Goal: Information Seeking & Learning: Learn about a topic

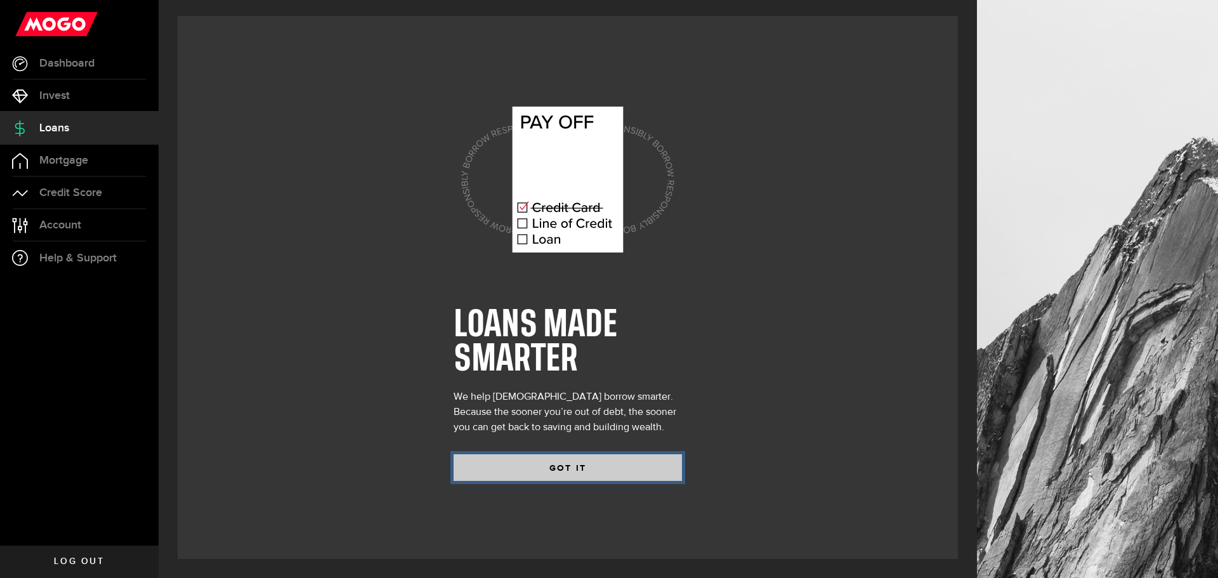
click at [562, 465] on button "GOT IT" at bounding box center [568, 467] width 228 height 27
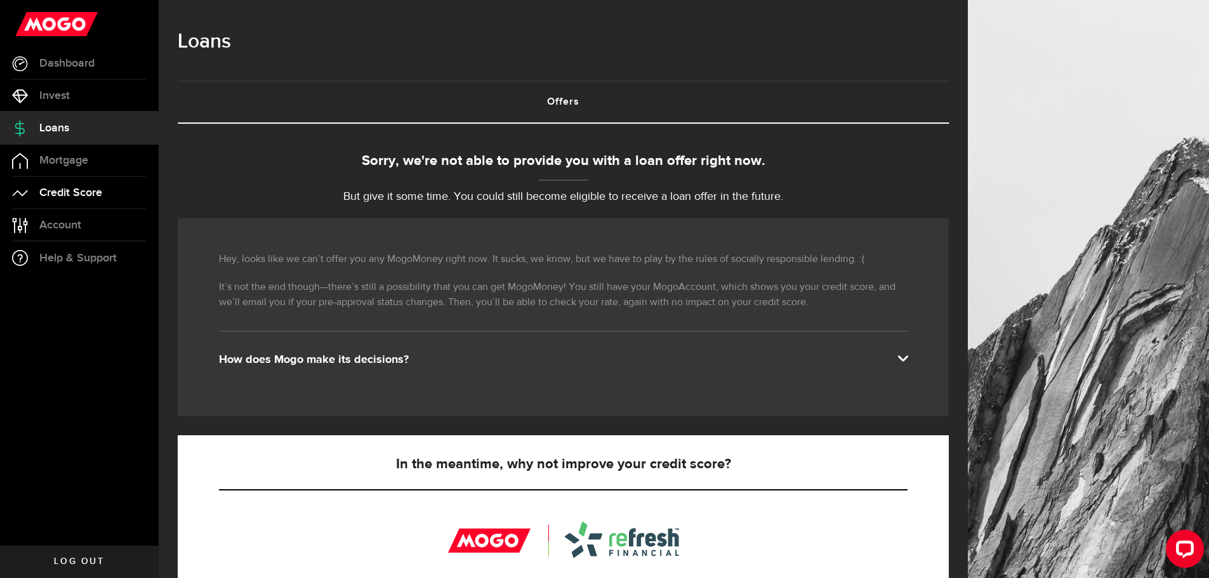
click at [84, 195] on span "Credit Score" at bounding box center [70, 192] width 63 height 11
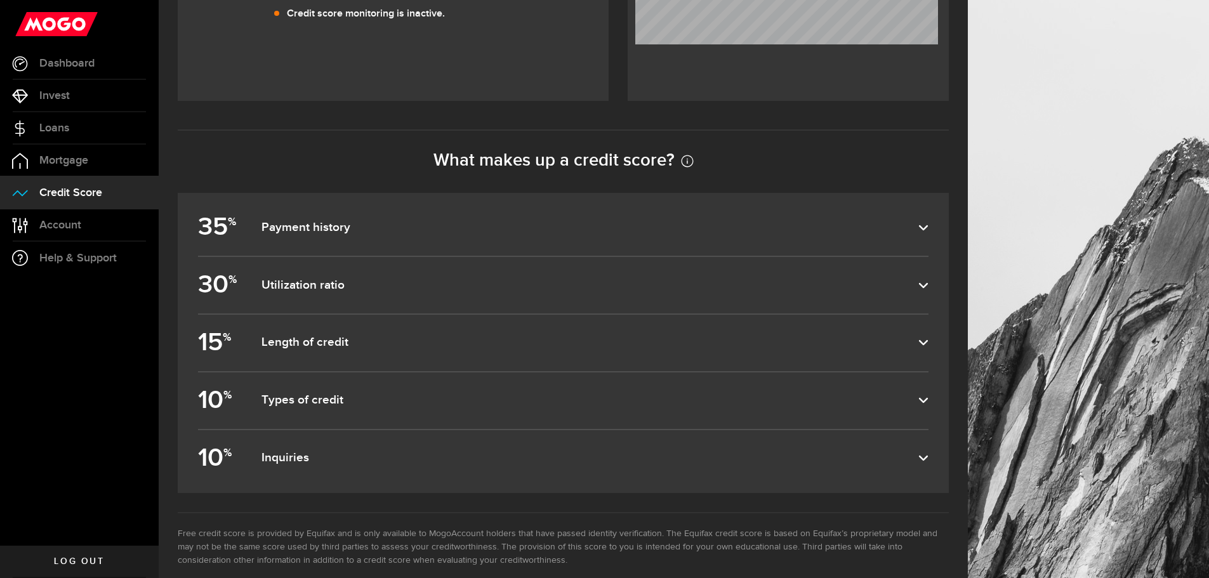
scroll to position [550, 0]
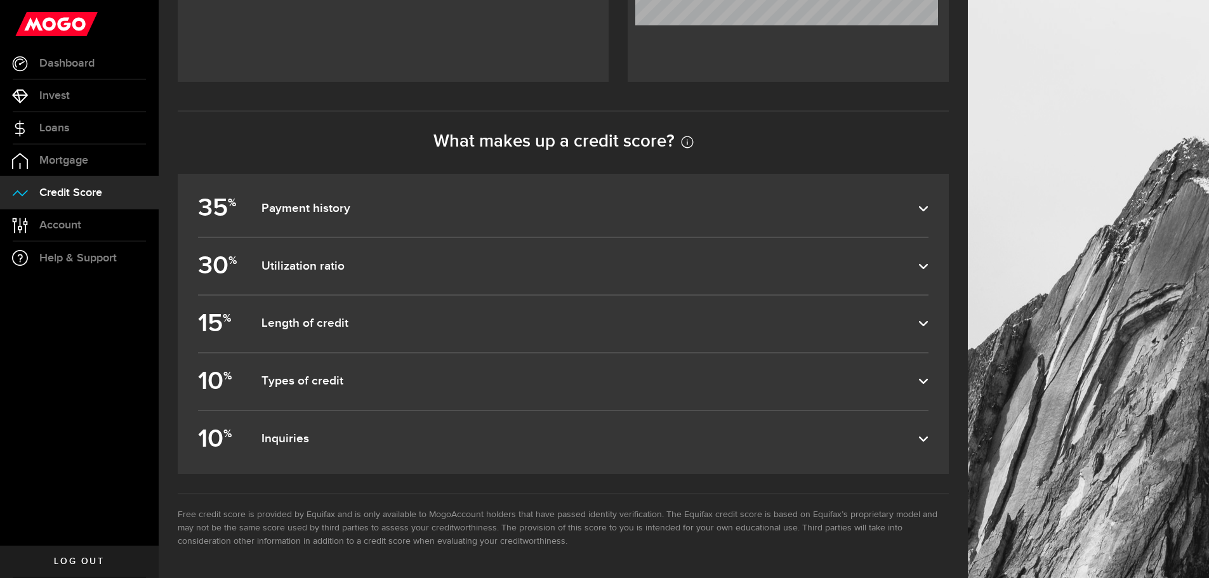
click at [428, 206] on dfn "Payment history" at bounding box center [589, 208] width 657 height 15
click at [0, 0] on input "35 % Payment history" at bounding box center [0, 0] width 0 height 0
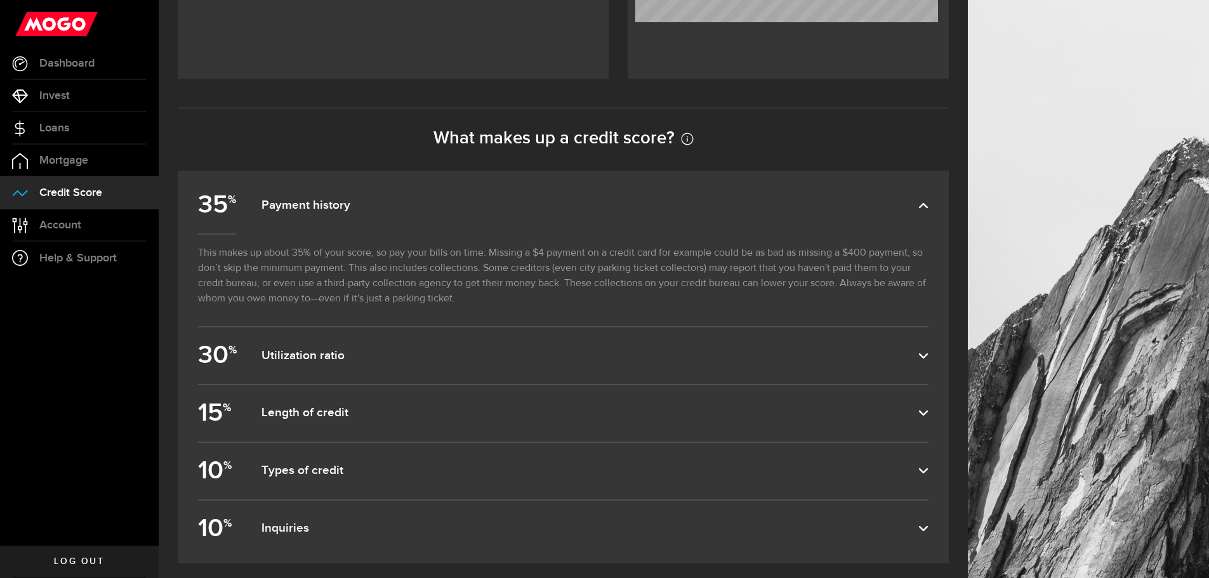
click at [428, 210] on dfn "Payment history" at bounding box center [589, 205] width 657 height 15
click at [0, 0] on input "35 % Payment history" at bounding box center [0, 0] width 0 height 0
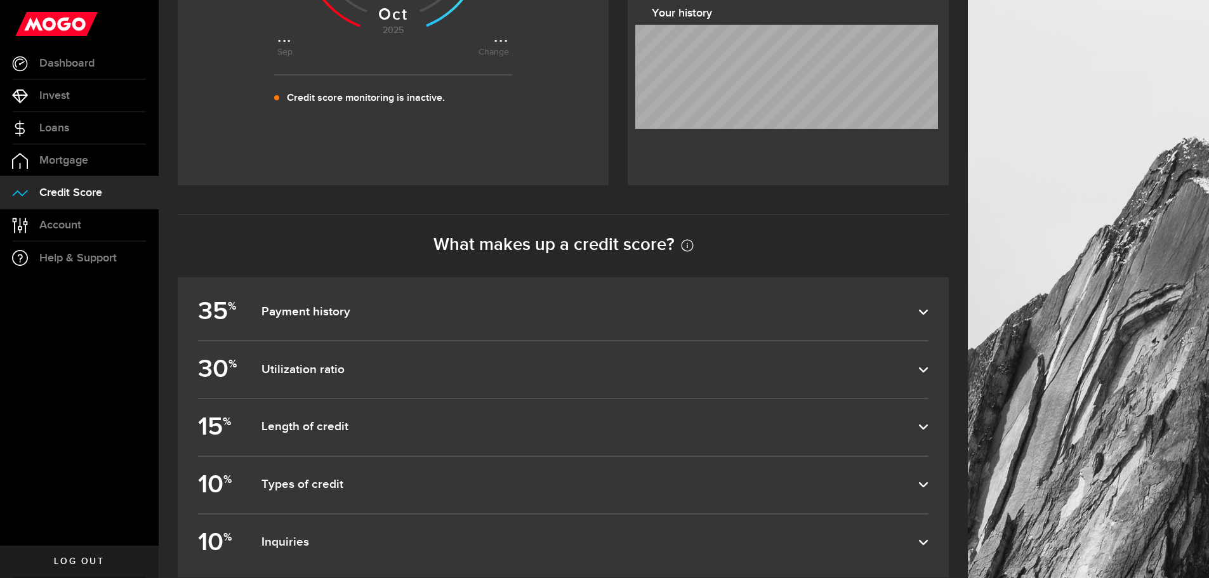
scroll to position [423, 0]
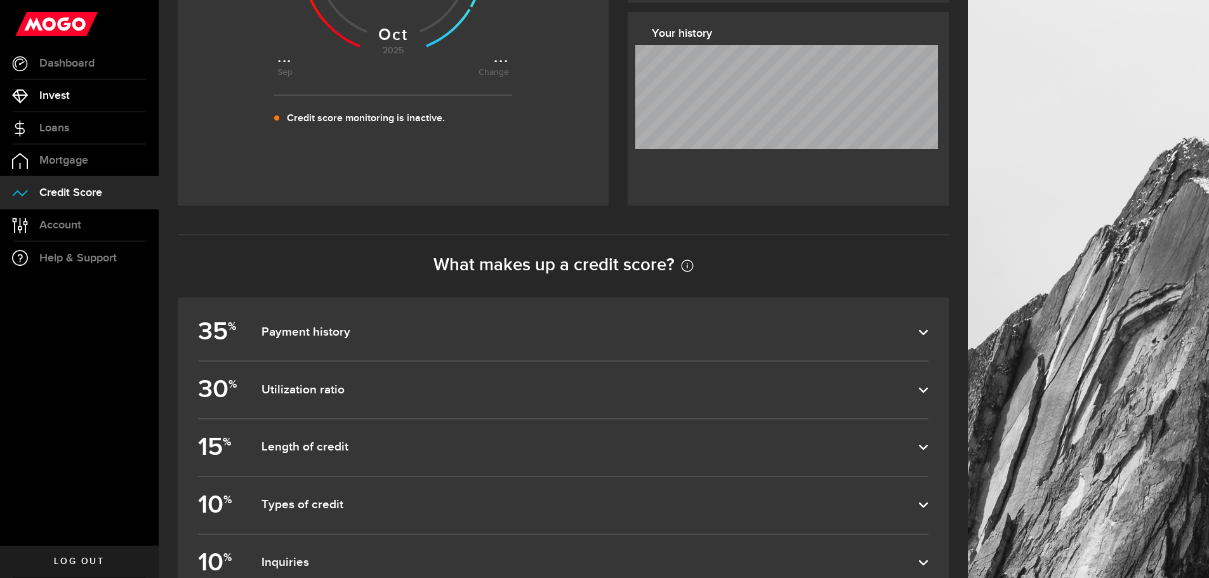
click at [74, 91] on link "Invest" at bounding box center [79, 96] width 159 height 32
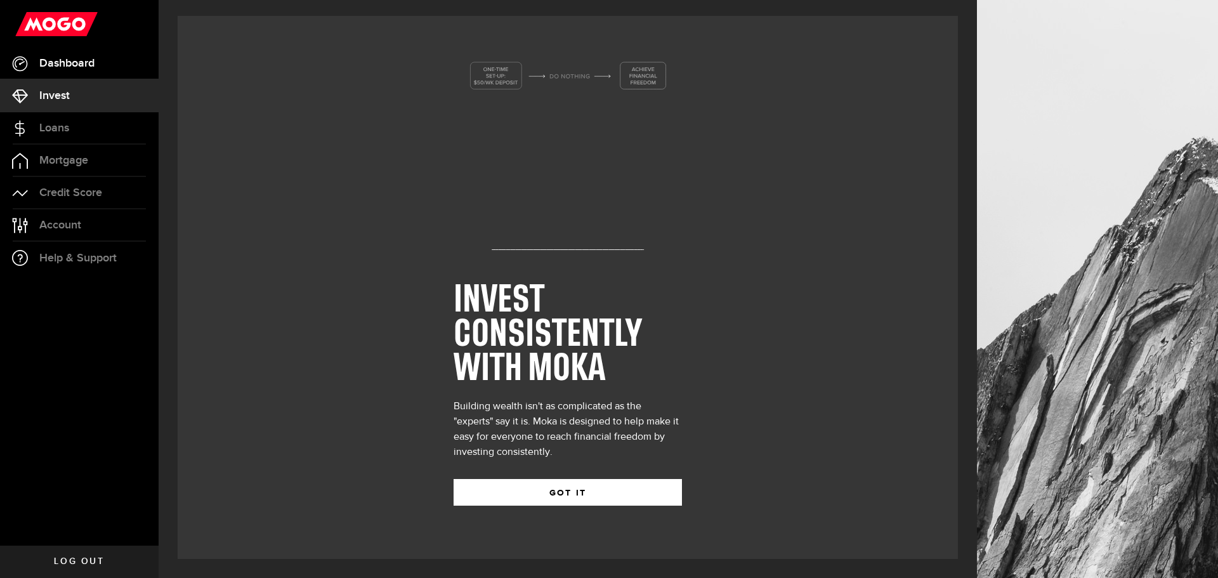
click at [86, 65] on span "Dashboard" at bounding box center [66, 63] width 55 height 11
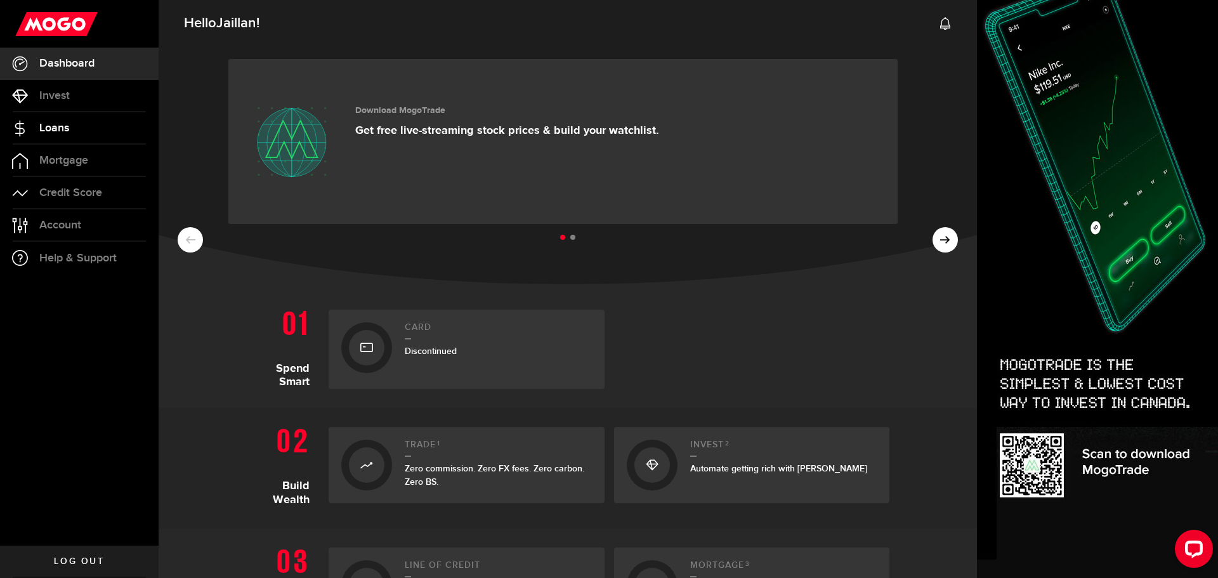
click at [49, 131] on span "Loans" at bounding box center [54, 127] width 30 height 11
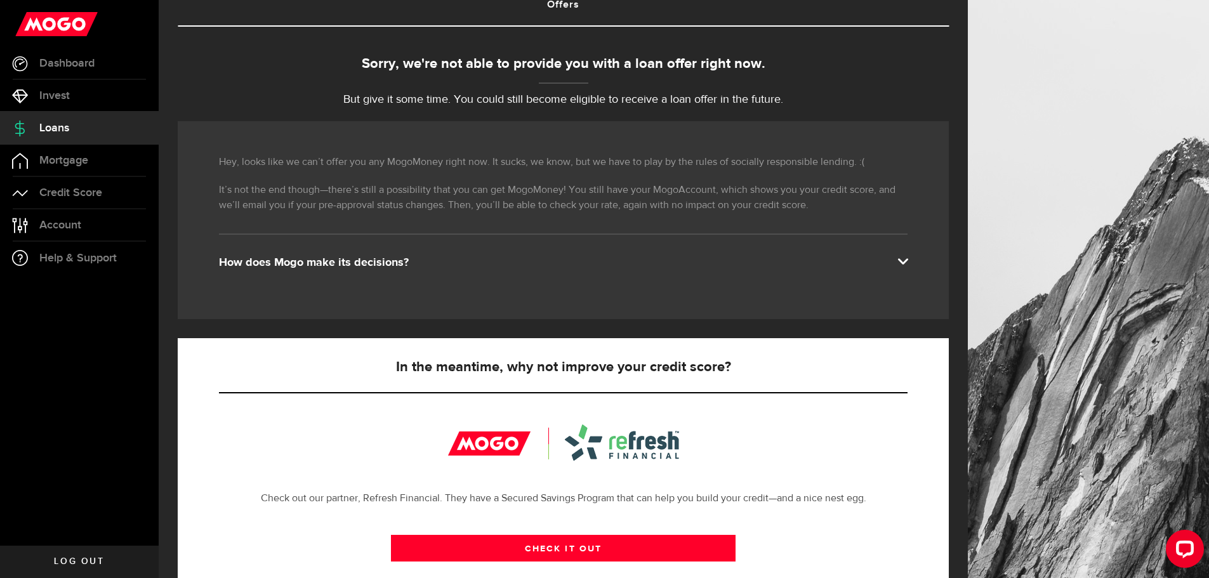
scroll to position [127, 0]
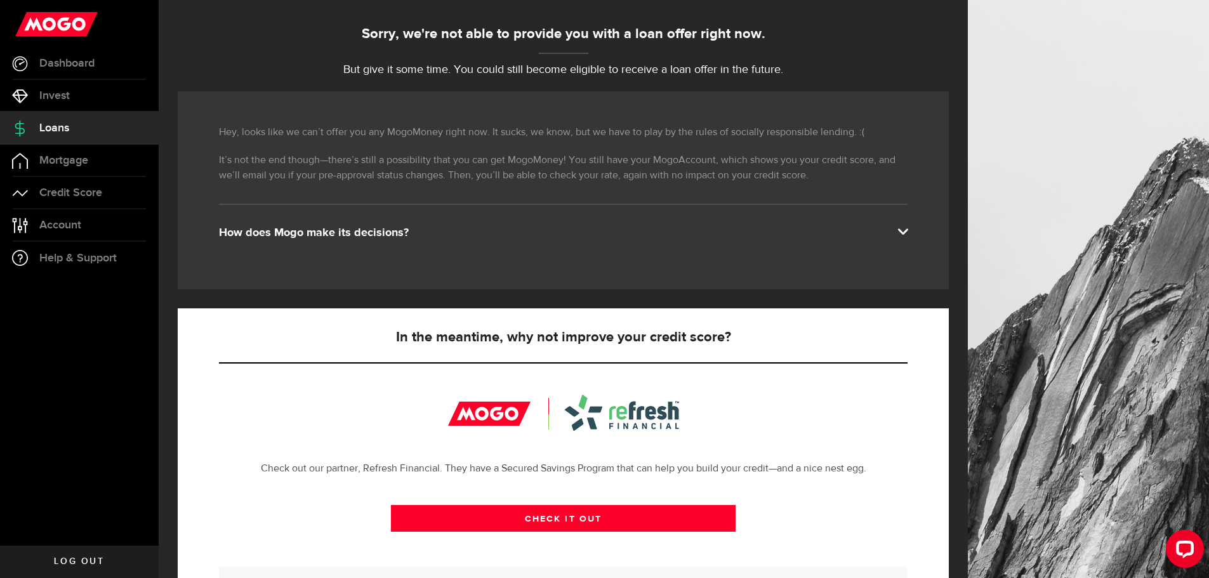
click at [586, 233] on div "How does Mogo make its decisions?" at bounding box center [563, 232] width 688 height 15
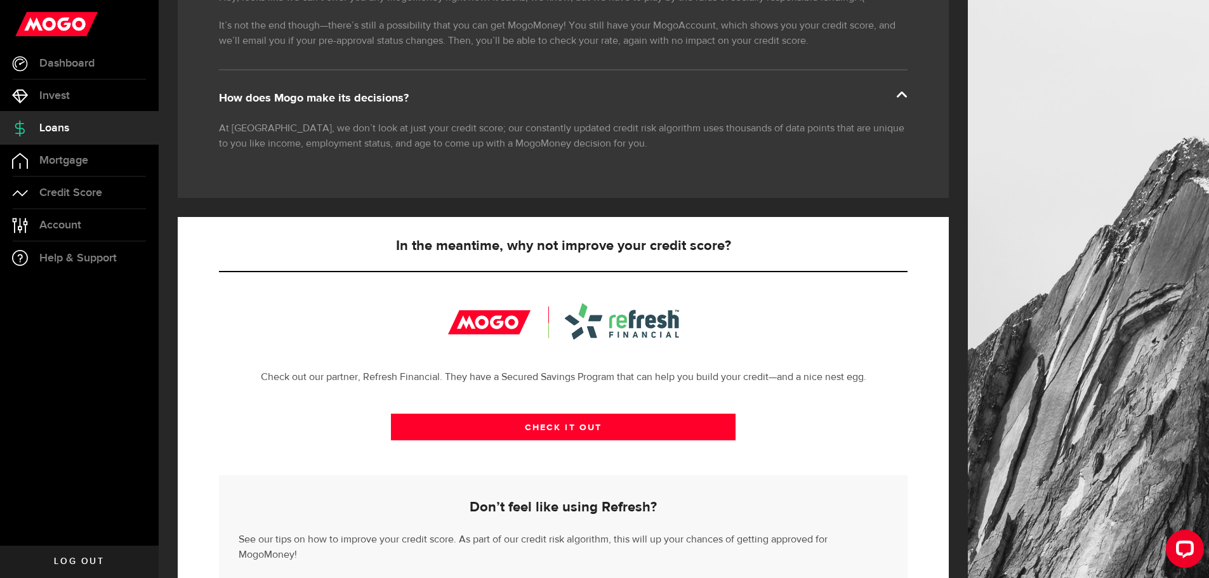
scroll to position [322, 0]
